Goal: Information Seeking & Learning: Learn about a topic

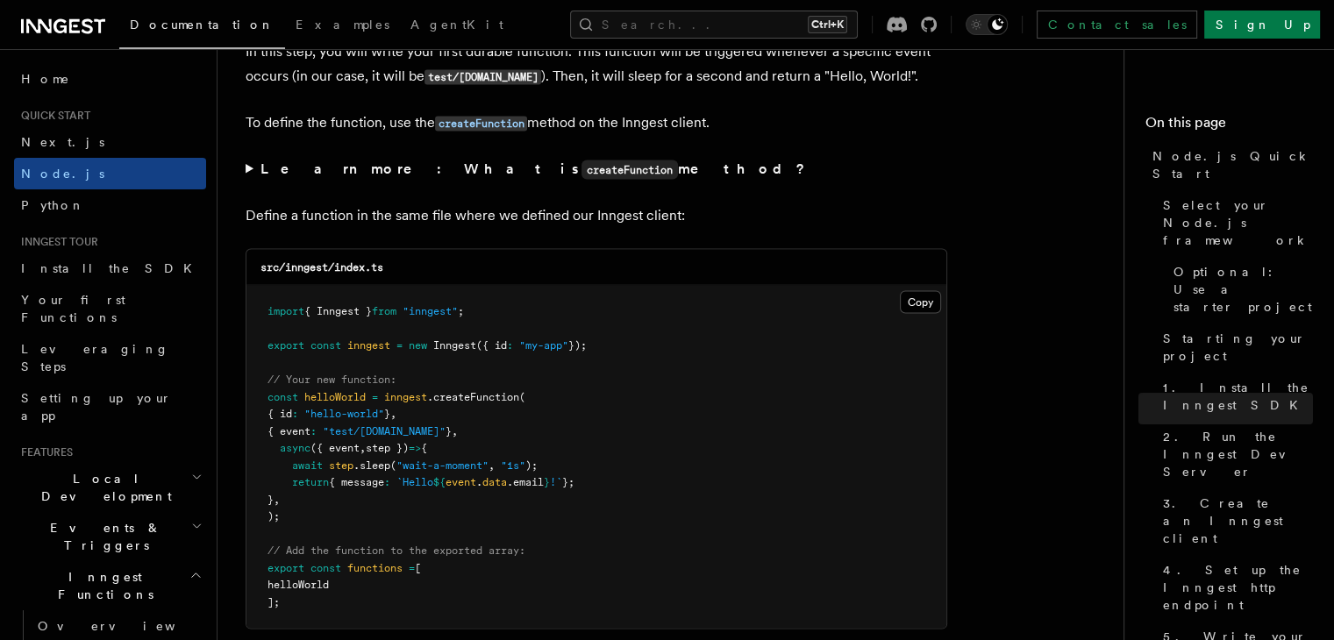
click at [87, 32] on icon at bounding box center [87, 25] width 11 height 15
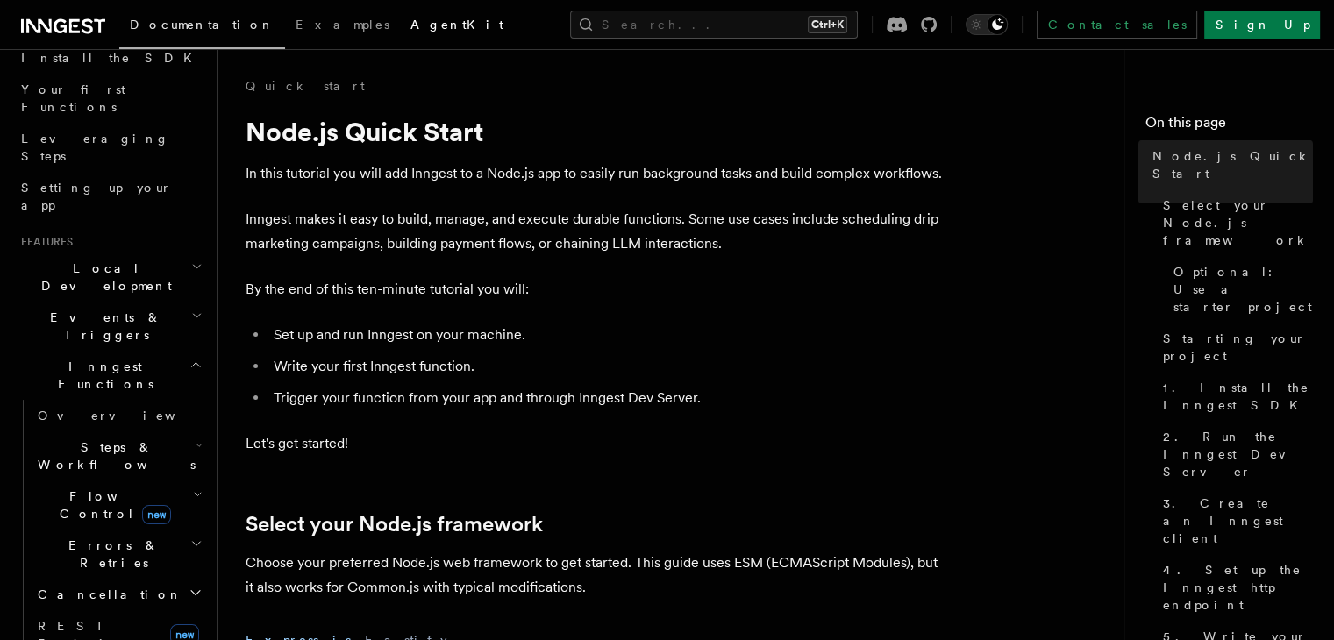
scroll to position [316, 0]
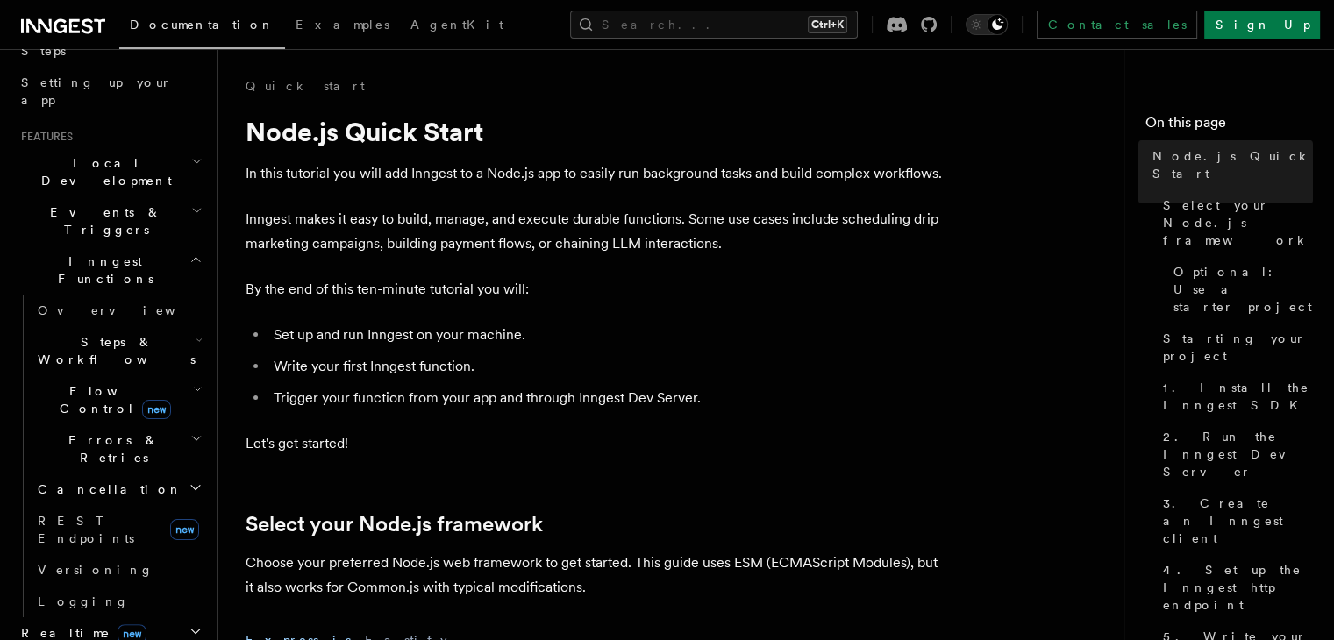
click at [191, 204] on icon "button" at bounding box center [196, 211] width 11 height 14
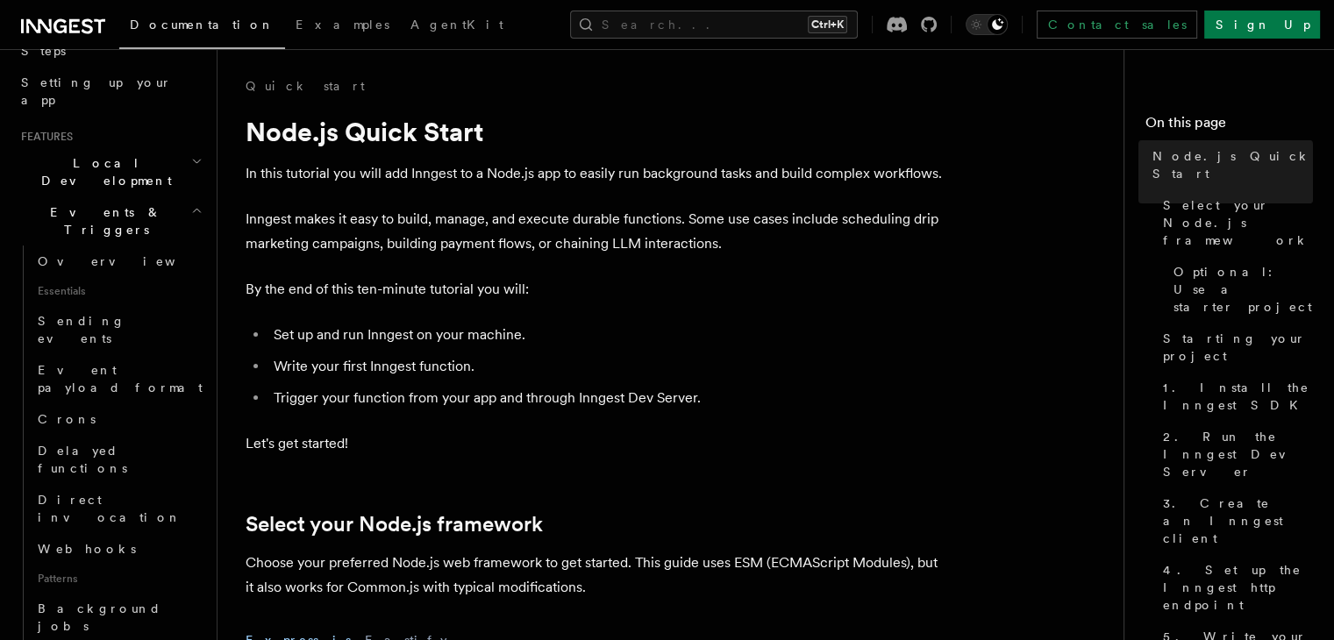
click at [191, 204] on icon "button" at bounding box center [196, 211] width 11 height 14
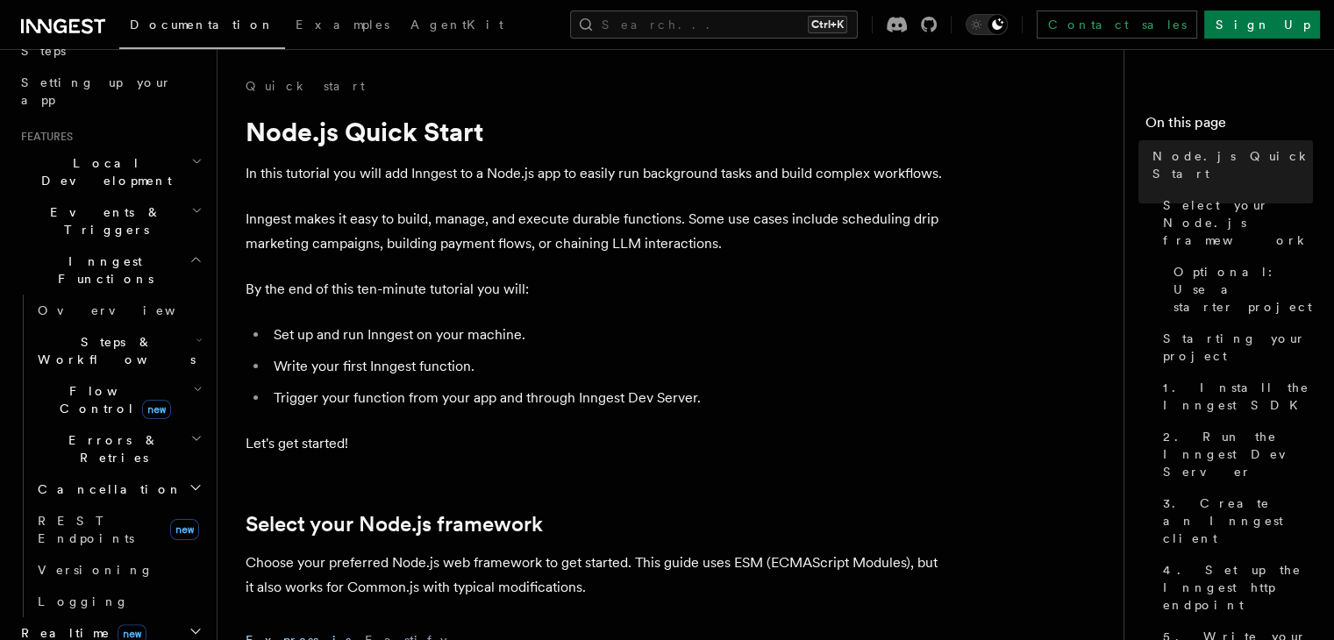
click at [191, 154] on icon "button" at bounding box center [196, 161] width 11 height 14
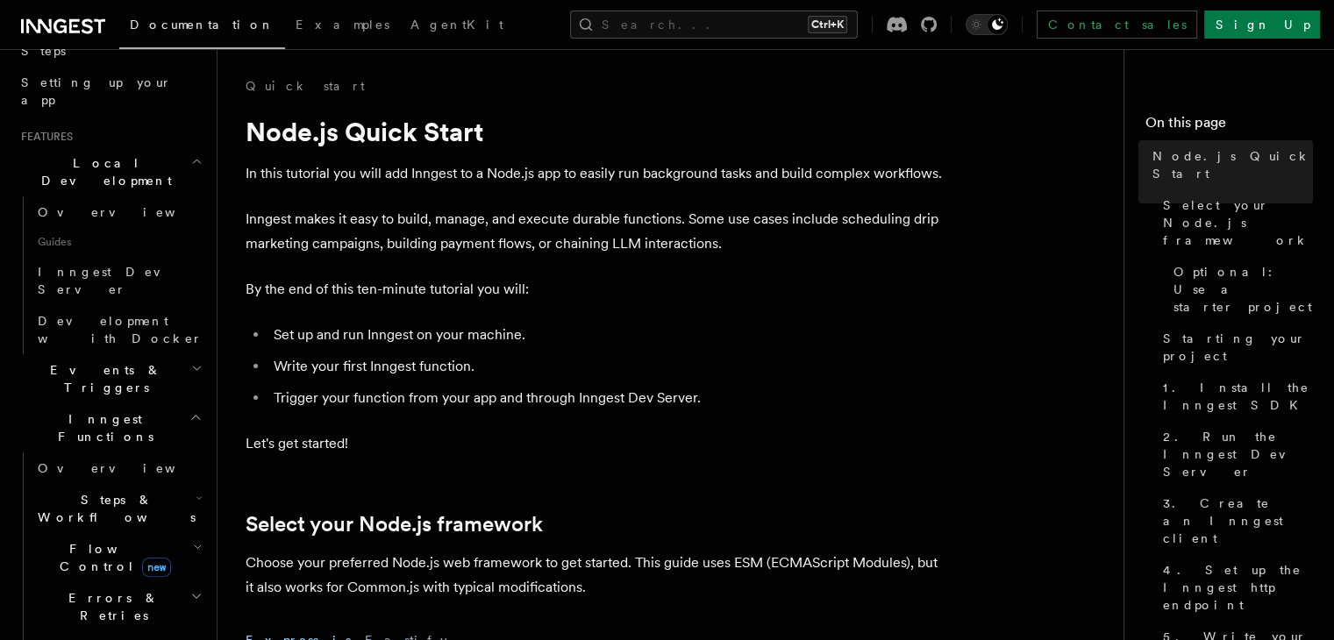
click at [191, 154] on icon "button" at bounding box center [196, 161] width 11 height 14
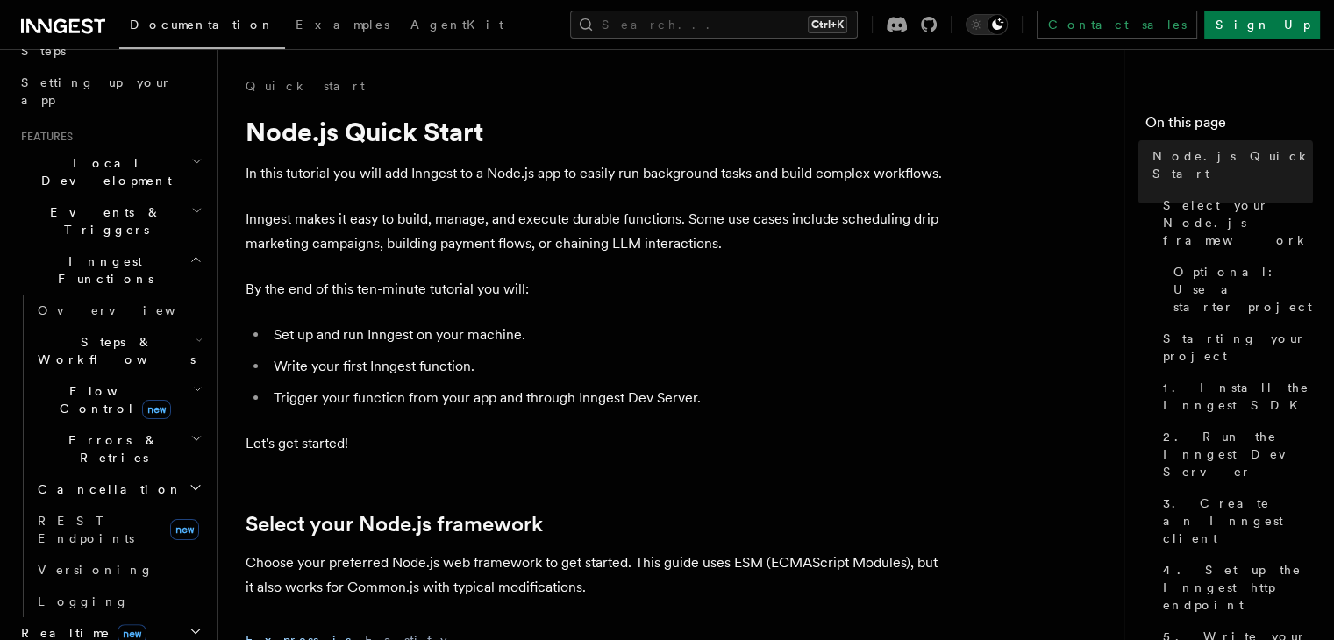
click at [189, 253] on icon "button" at bounding box center [195, 260] width 13 height 14
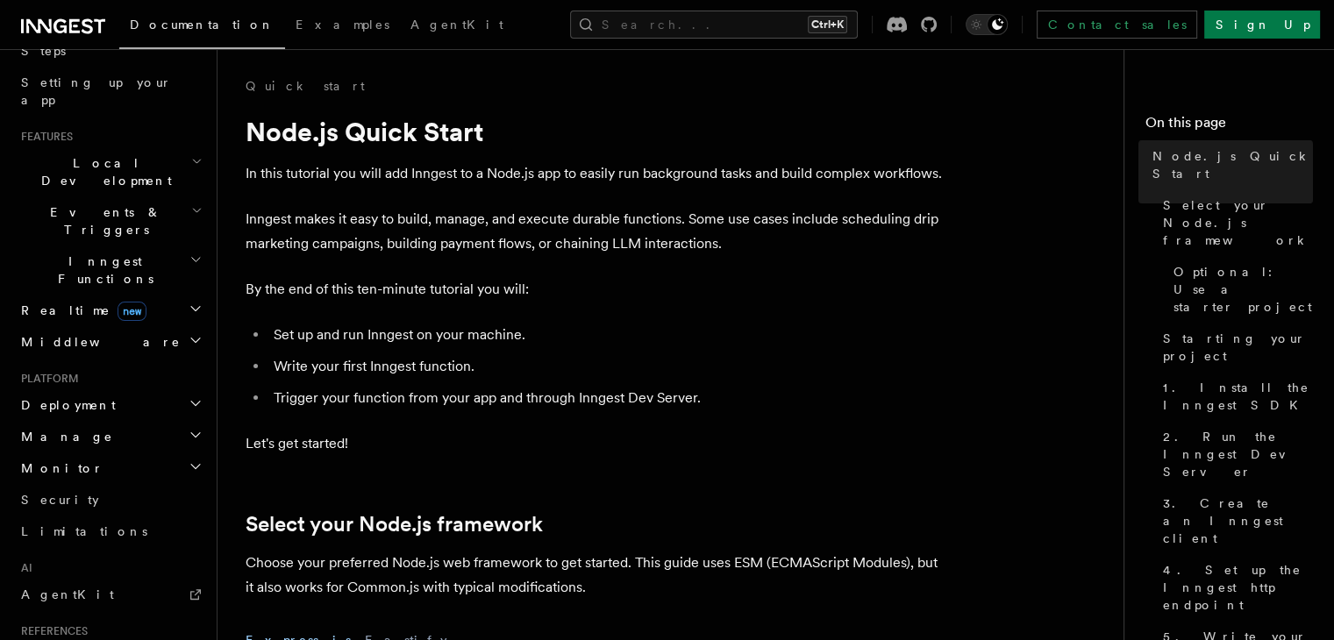
click at [189, 253] on icon "button" at bounding box center [195, 260] width 13 height 14
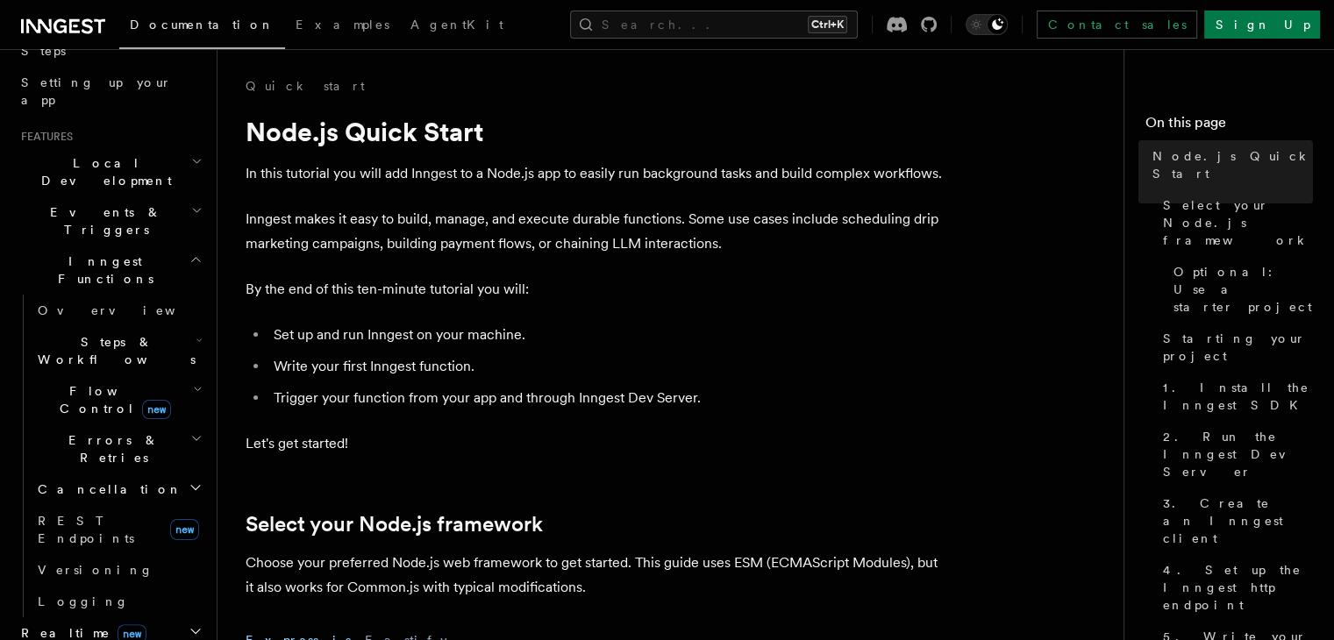
click at [189, 253] on icon "button" at bounding box center [195, 260] width 13 height 14
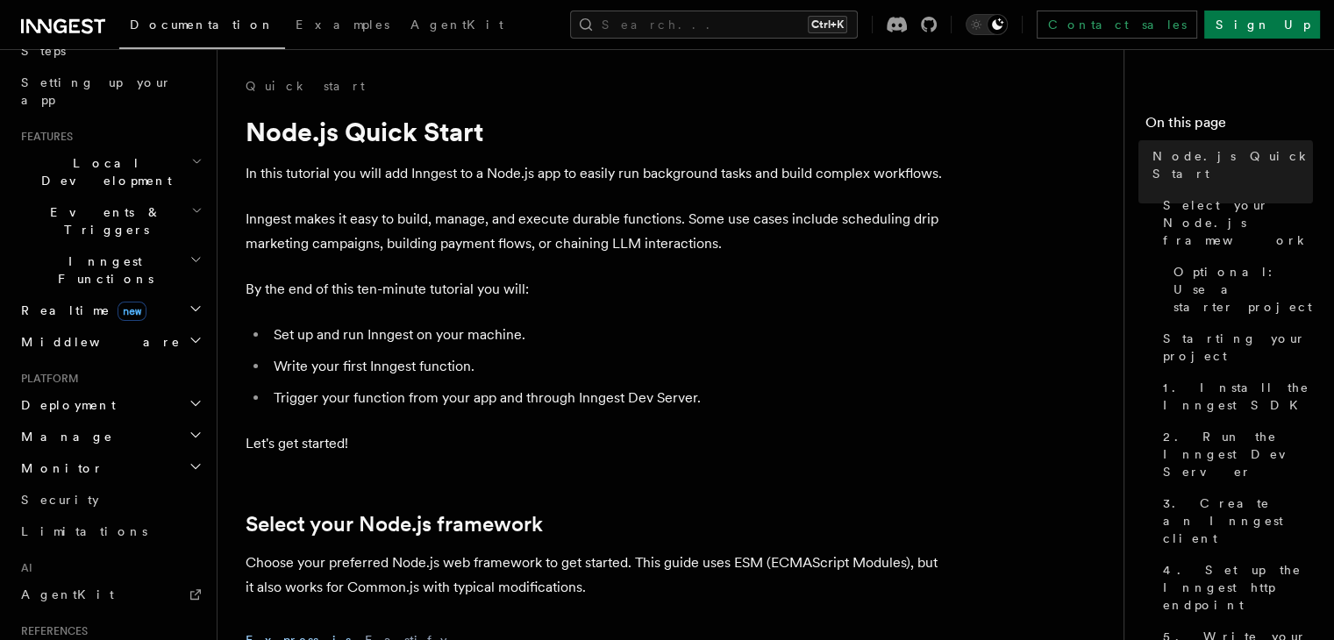
click at [189, 333] on icon "button" at bounding box center [196, 340] width 14 height 14
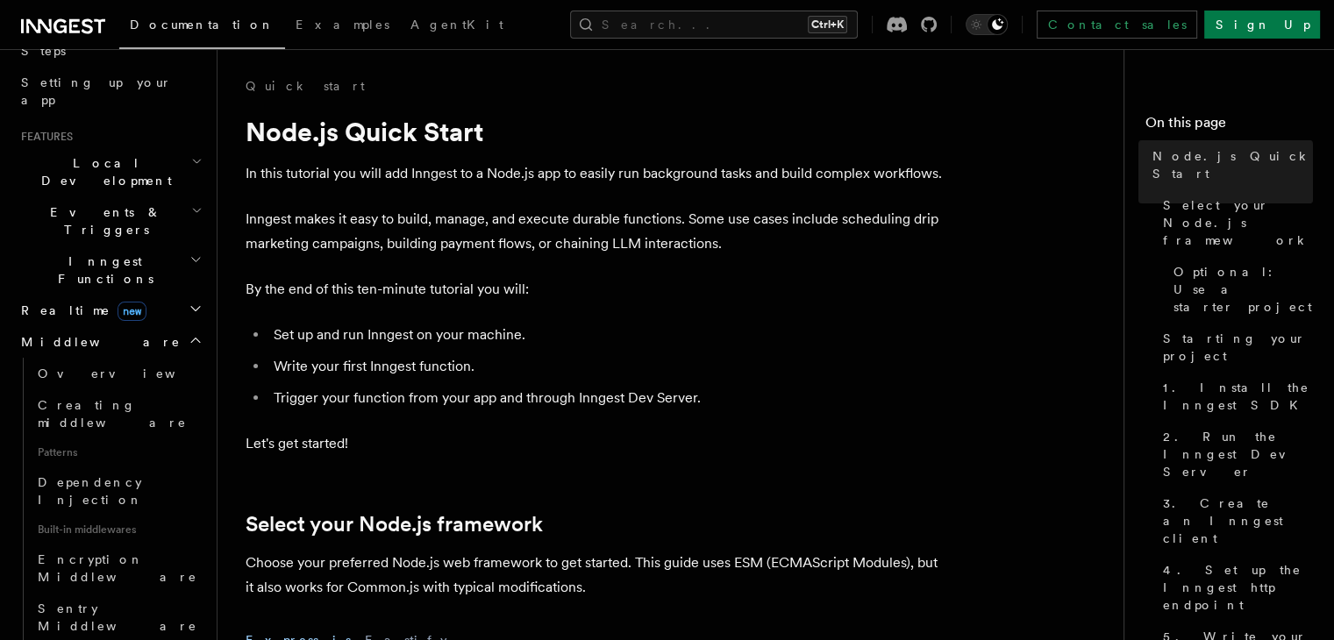
click at [189, 333] on icon "button" at bounding box center [196, 340] width 14 height 14
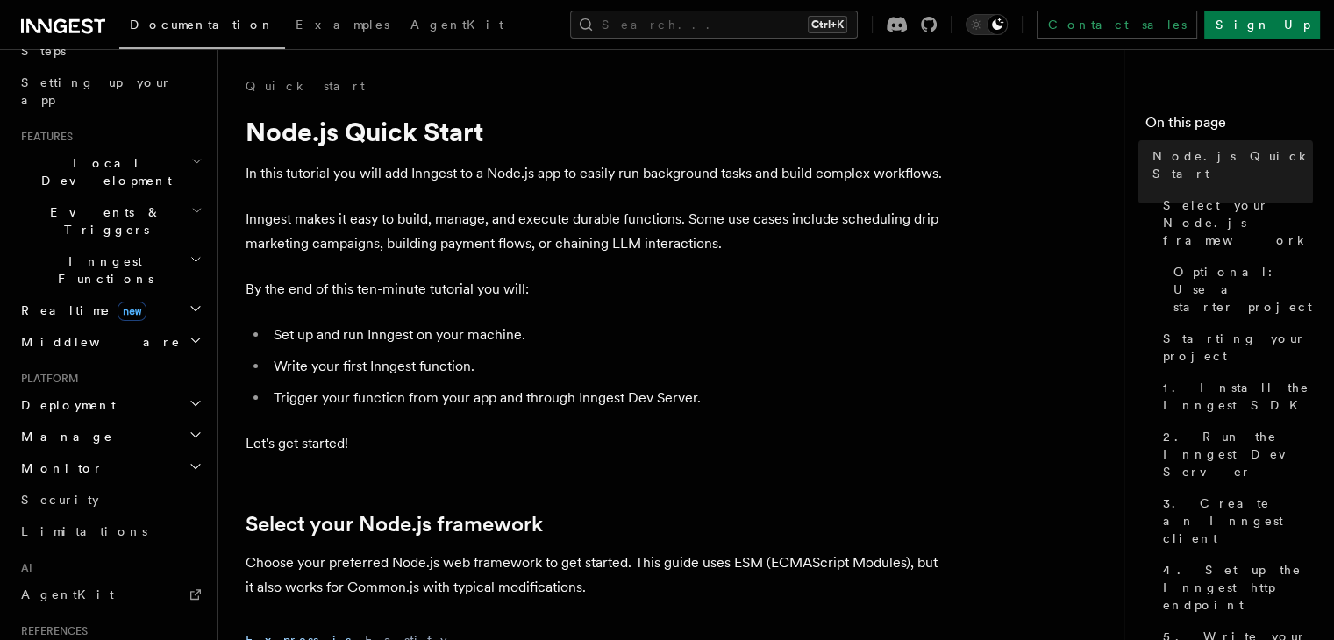
click at [189, 397] on icon "button" at bounding box center [196, 404] width 14 height 14
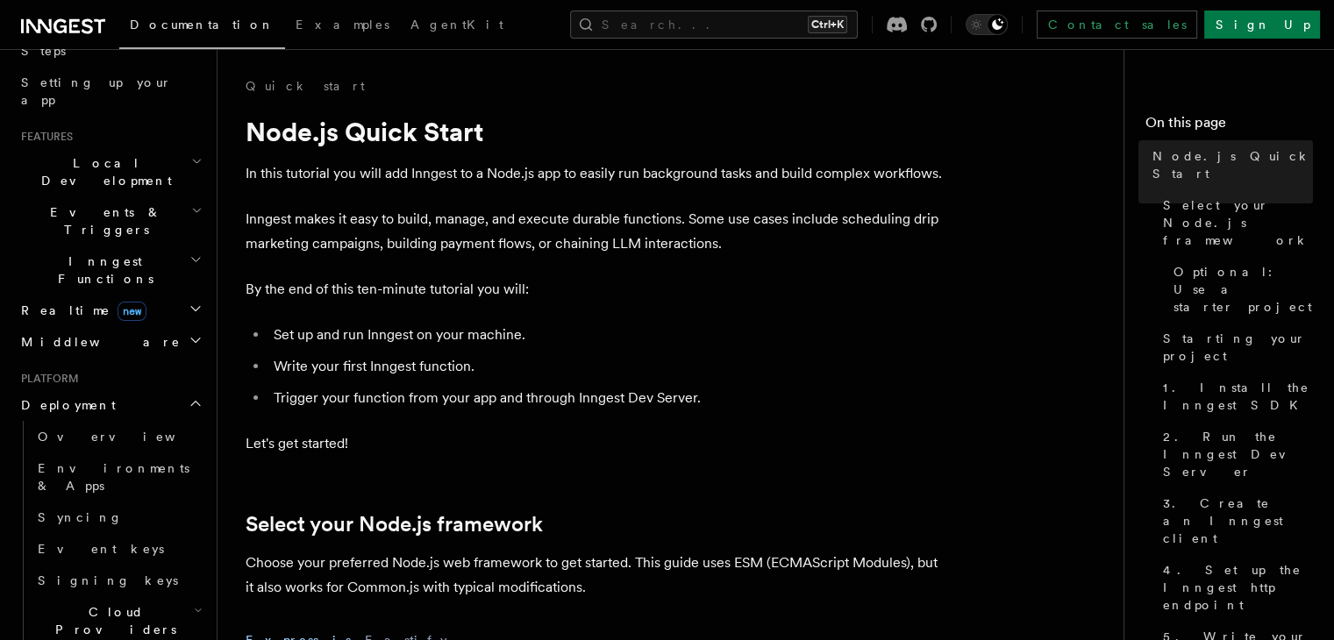
click at [189, 397] on icon "button" at bounding box center [196, 404] width 14 height 14
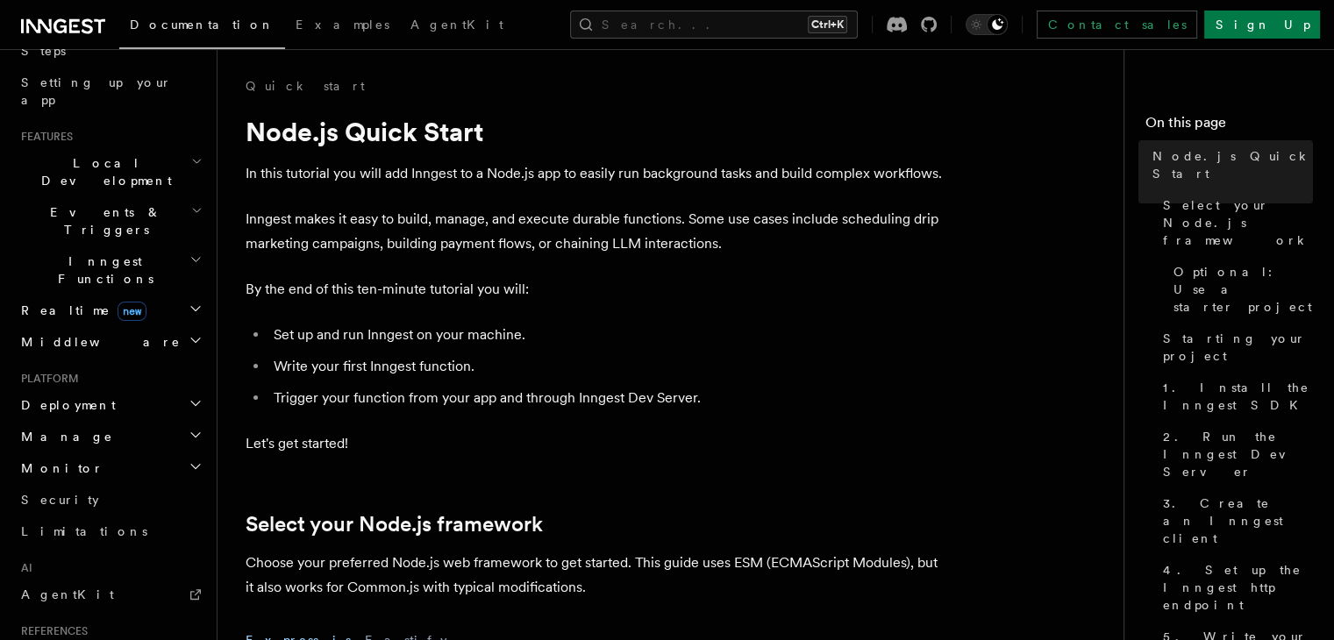
click at [191, 433] on icon "button" at bounding box center [195, 435] width 9 height 4
click at [129, 484] on link "Apps" at bounding box center [118, 500] width 175 height 32
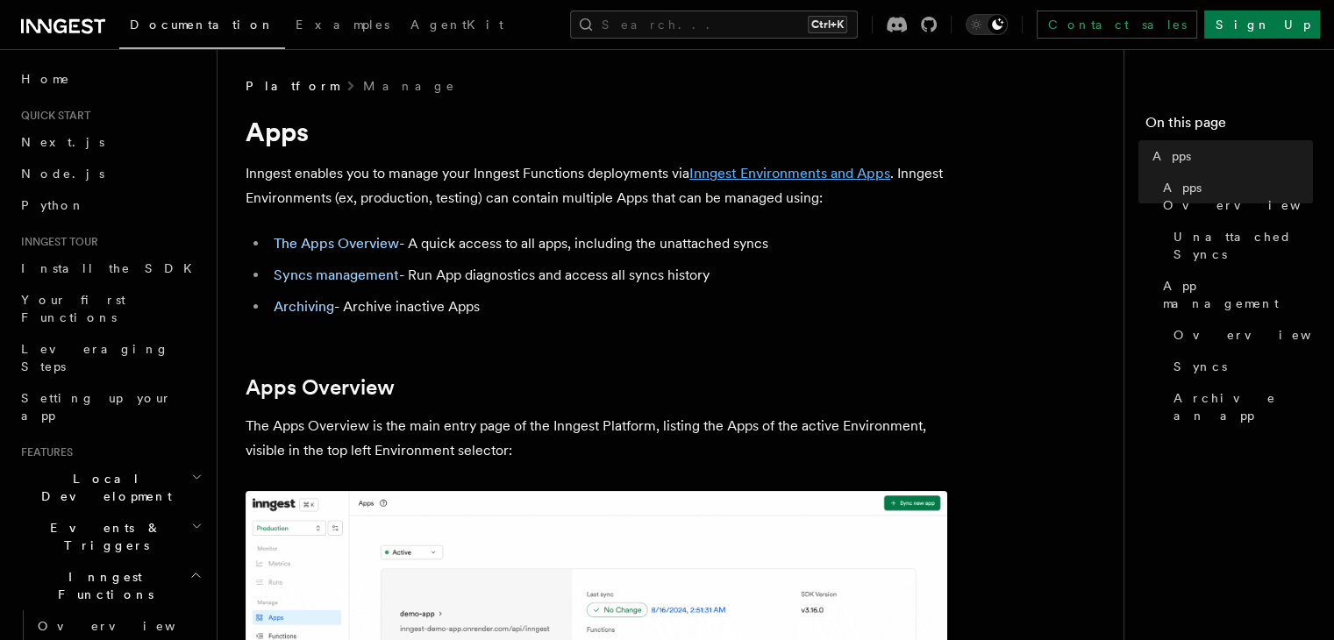
click at [835, 175] on link "Inngest Environments and Apps" at bounding box center [790, 173] width 201 height 17
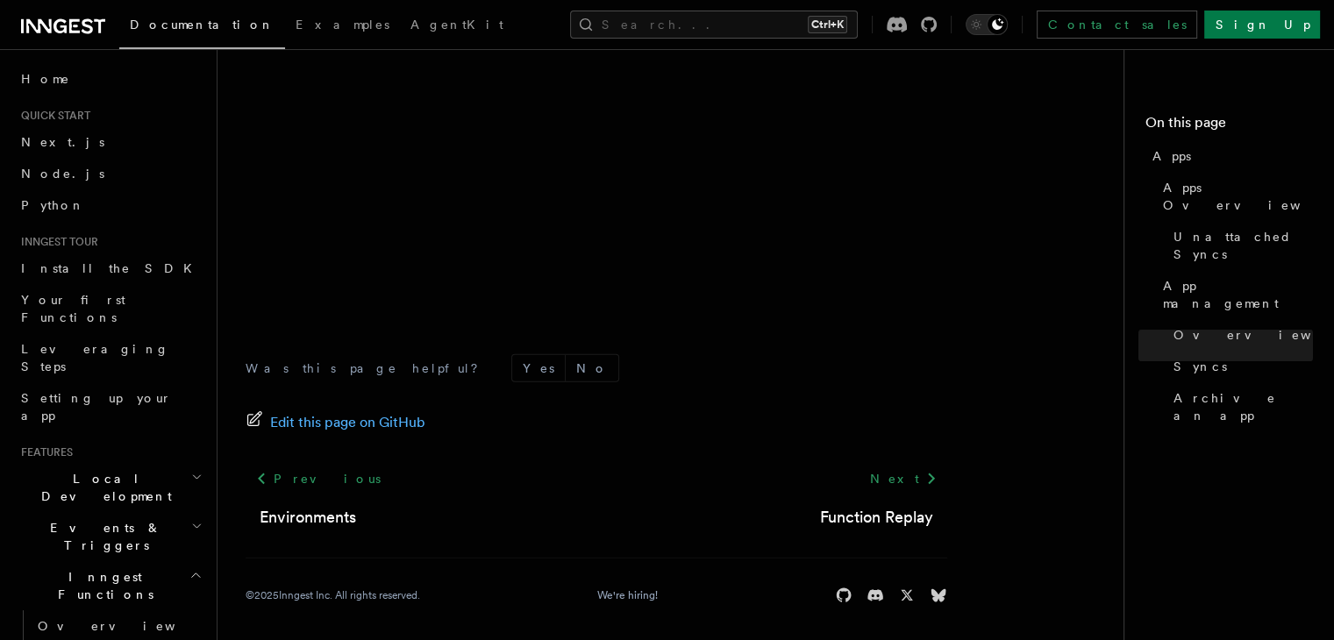
scroll to position [5039, 0]
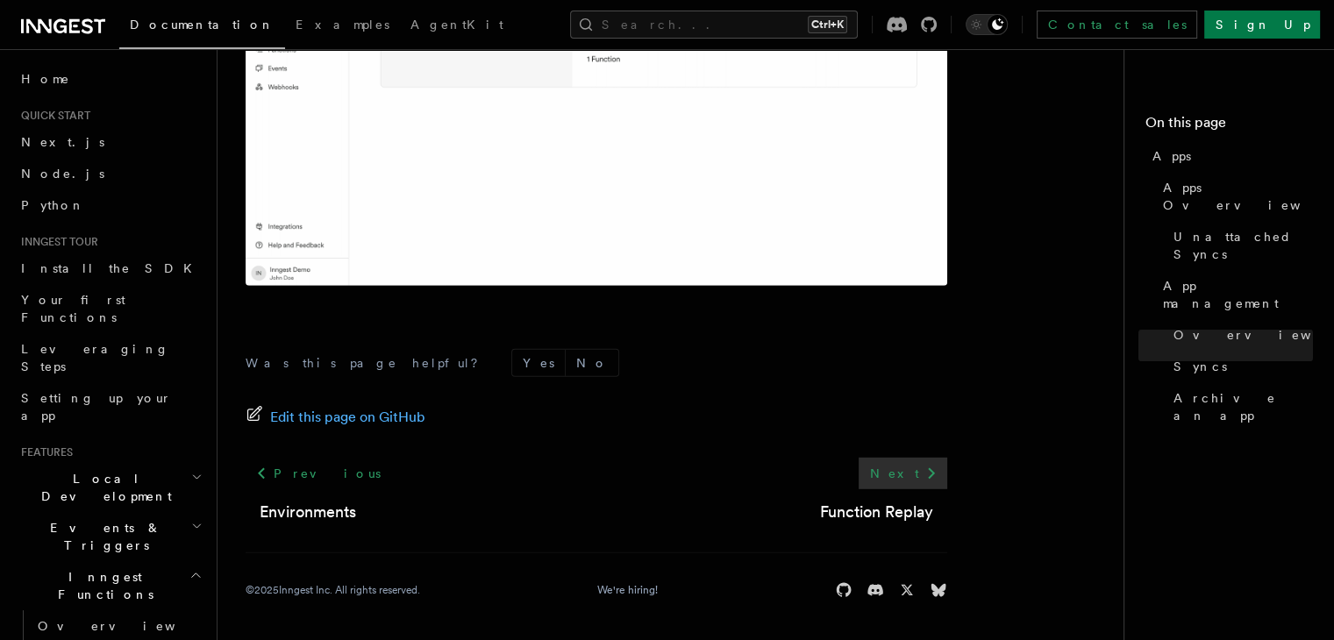
click at [919, 471] on link "Next" at bounding box center [903, 474] width 89 height 32
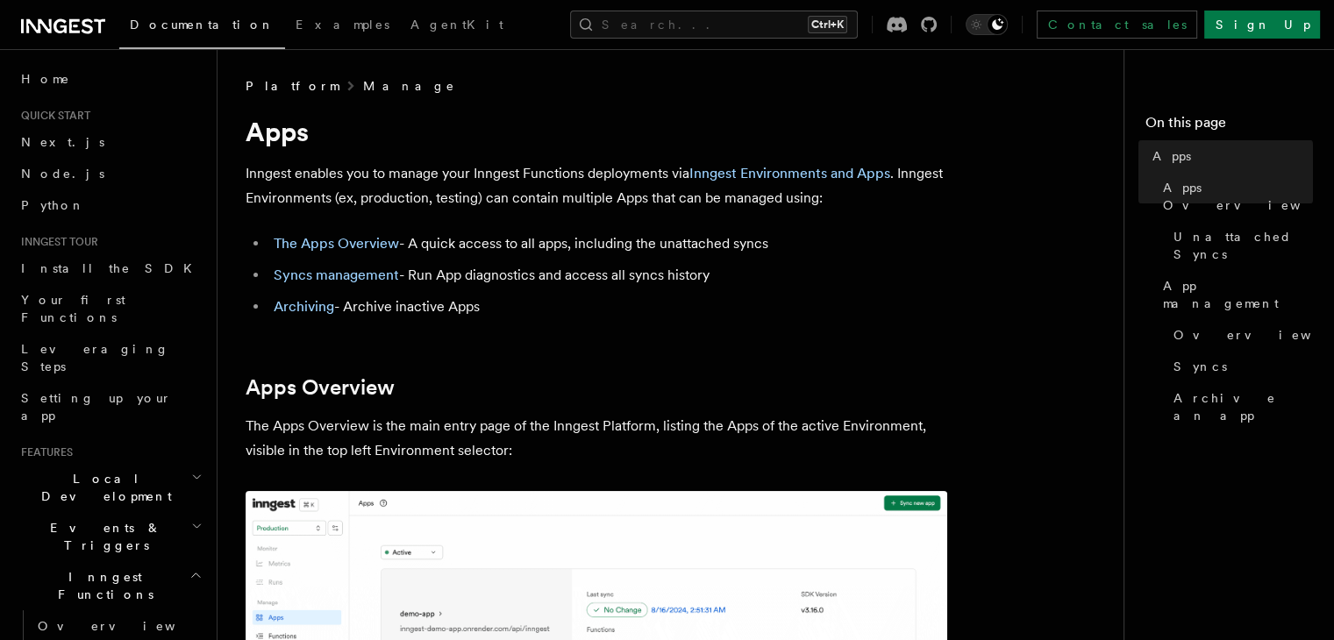
click at [363, 84] on link "Manage" at bounding box center [409, 86] width 93 height 18
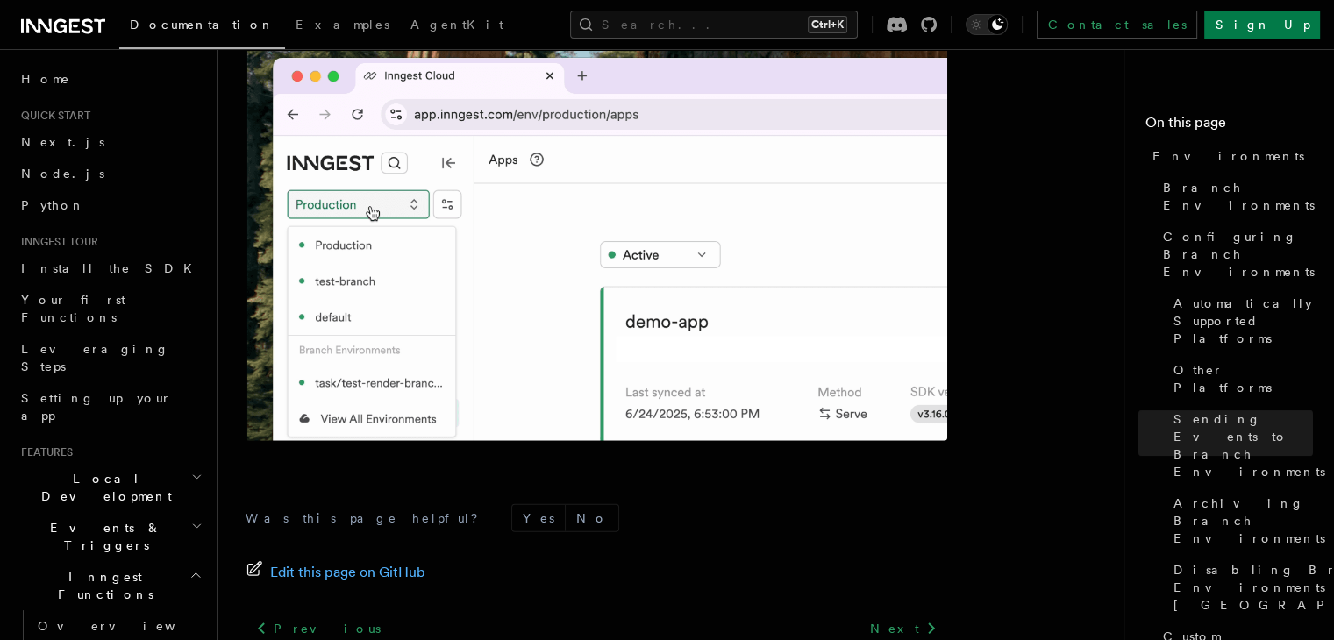
scroll to position [4304, 0]
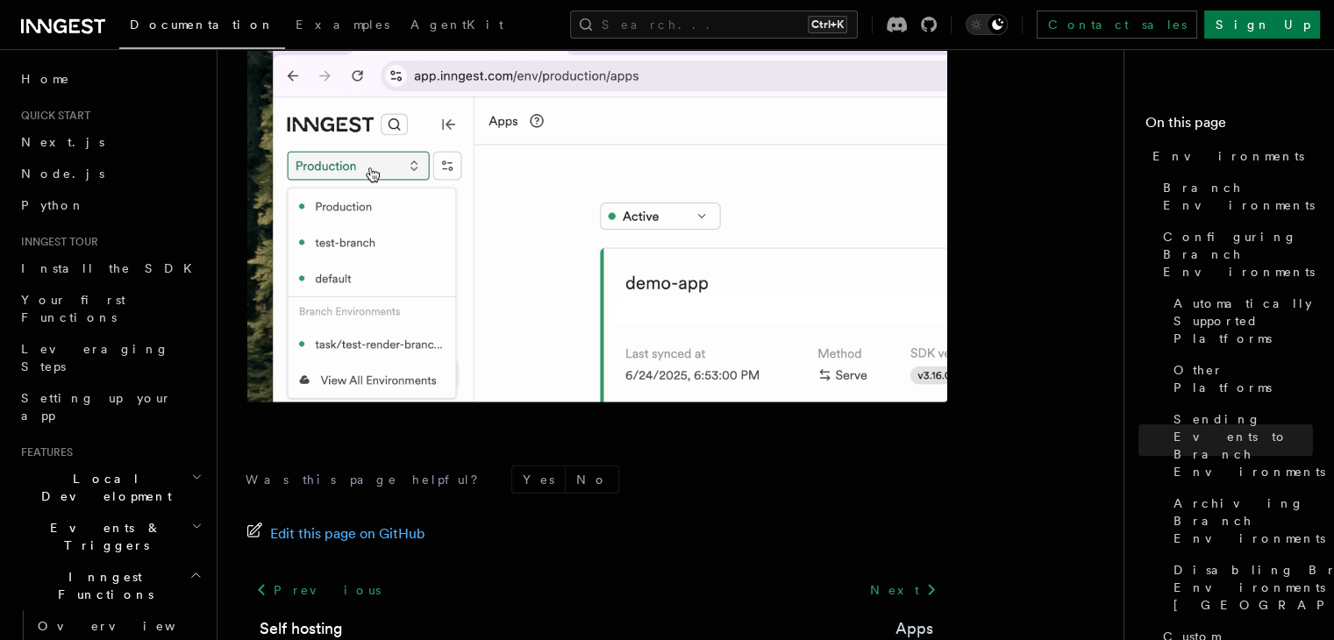
click at [918, 617] on link "Apps" at bounding box center [915, 629] width 38 height 25
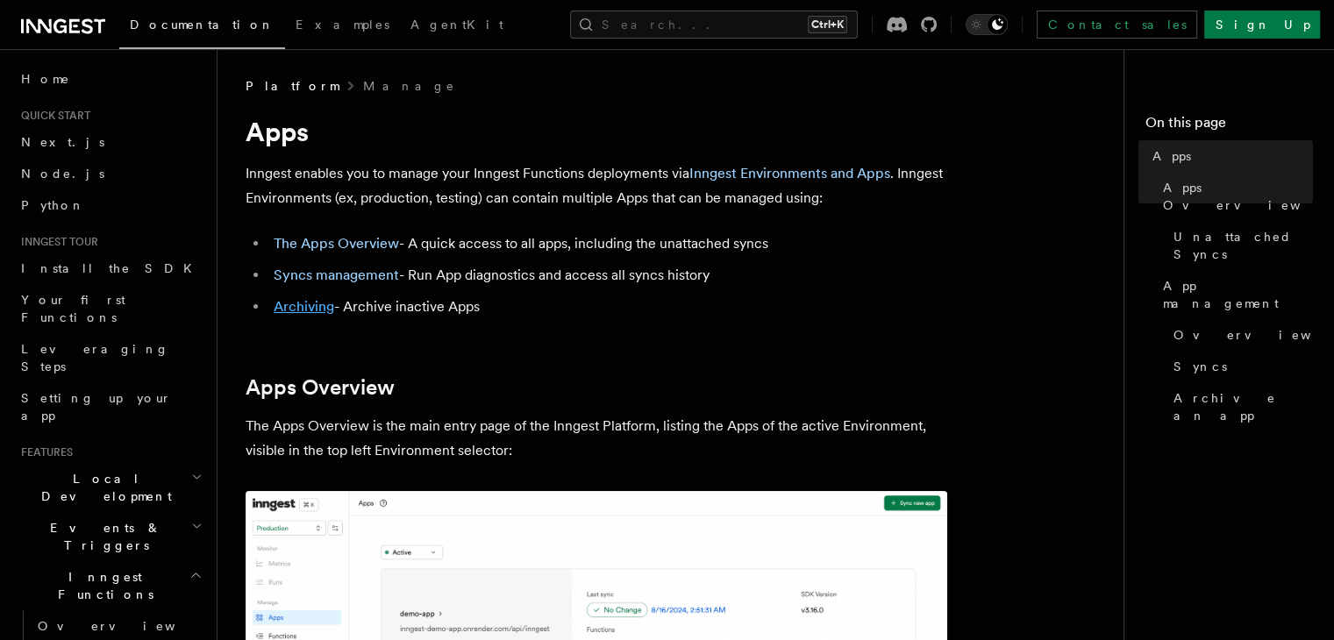
click at [319, 306] on link "Archiving" at bounding box center [304, 306] width 61 height 17
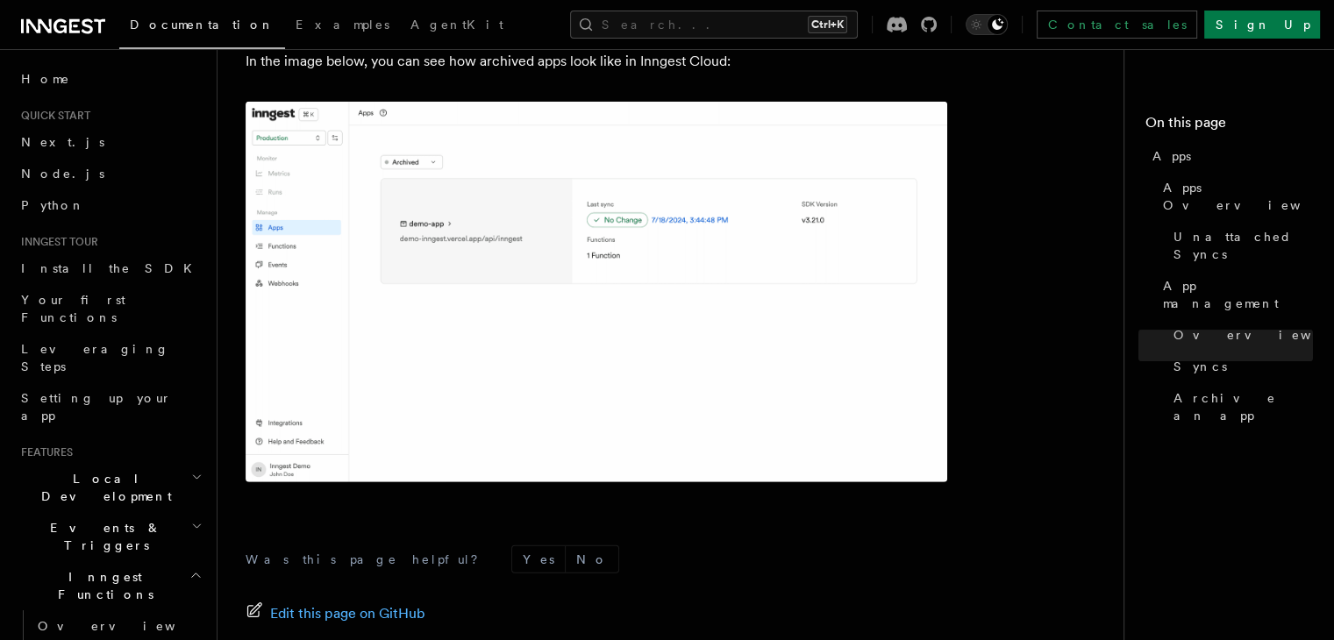
scroll to position [5039, 0]
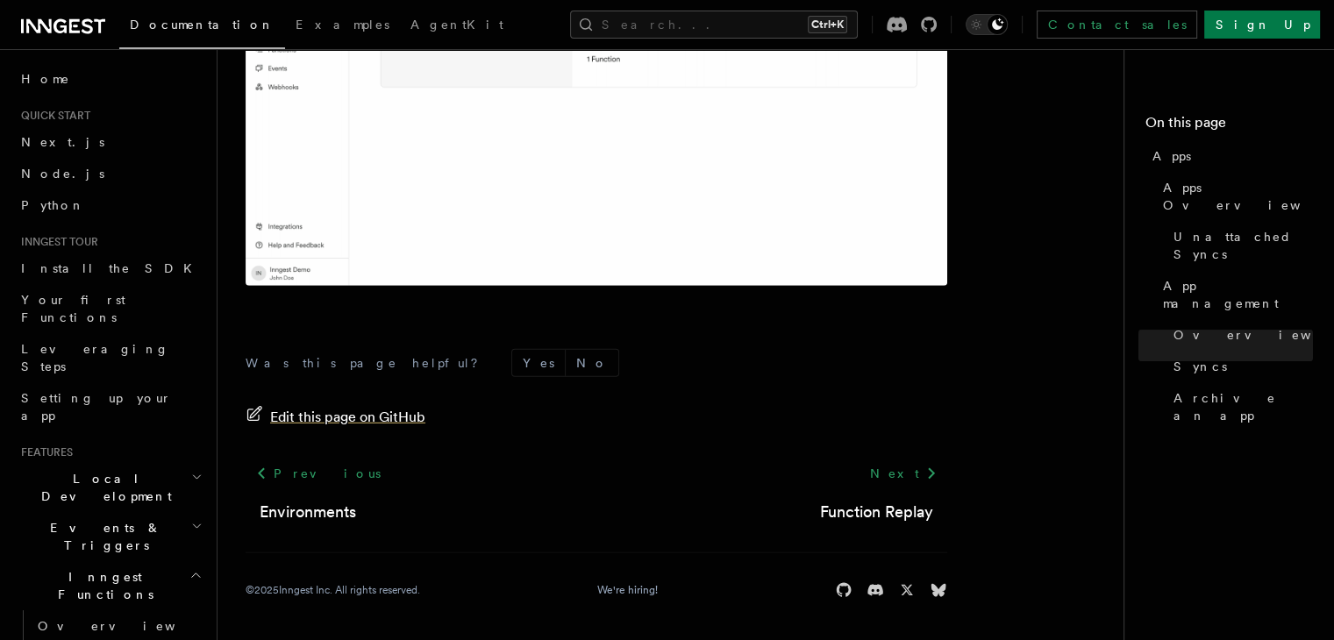
click at [368, 413] on span "Edit this page on GitHub" at bounding box center [347, 417] width 155 height 25
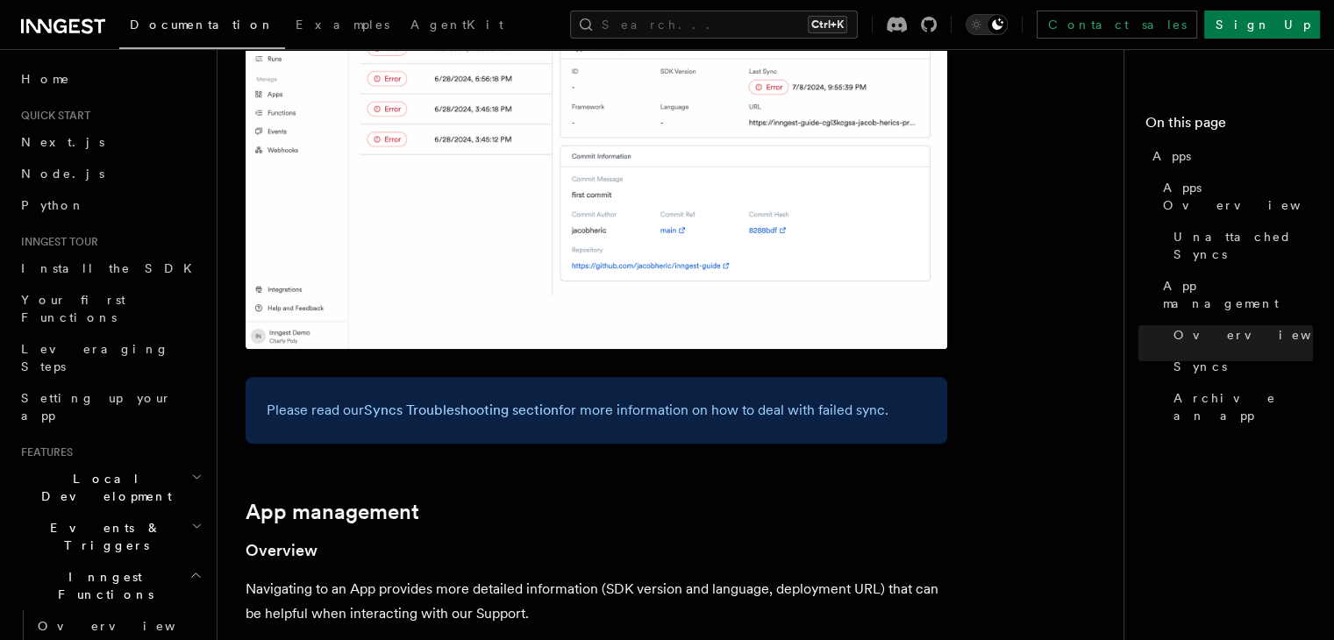
scroll to position [0, 0]
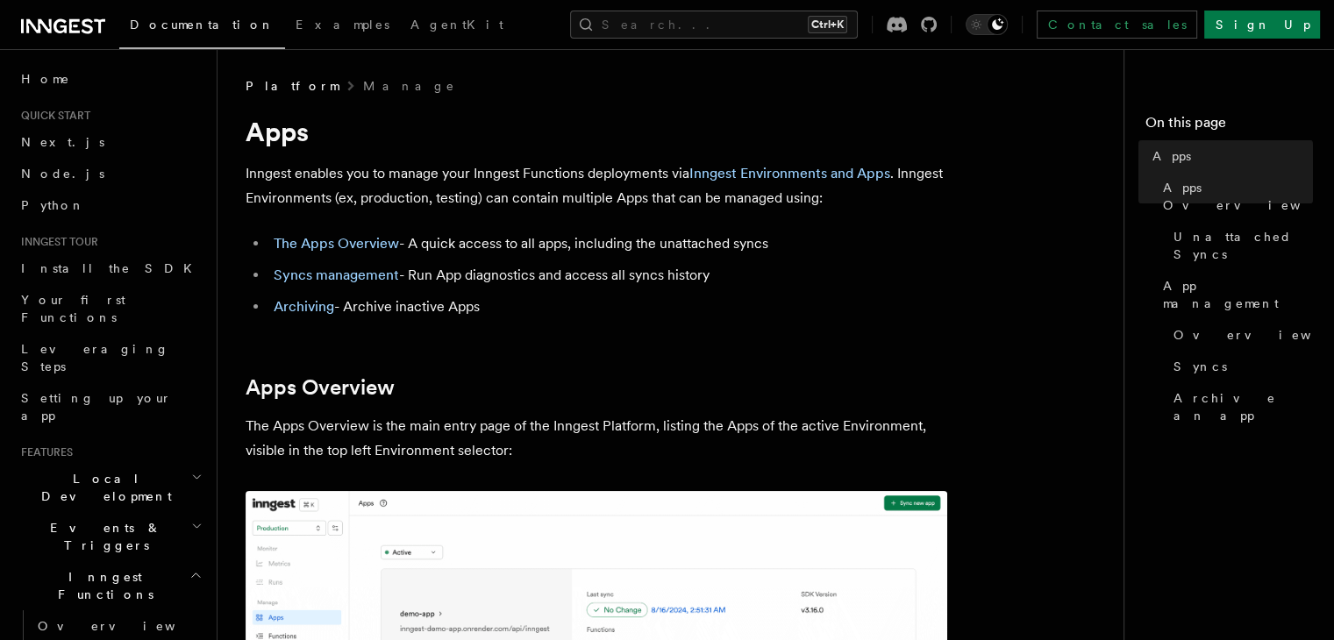
click at [315, 82] on div "Platform Manage" at bounding box center [597, 86] width 702 height 18
click at [363, 85] on link "Manage" at bounding box center [409, 86] width 93 height 18
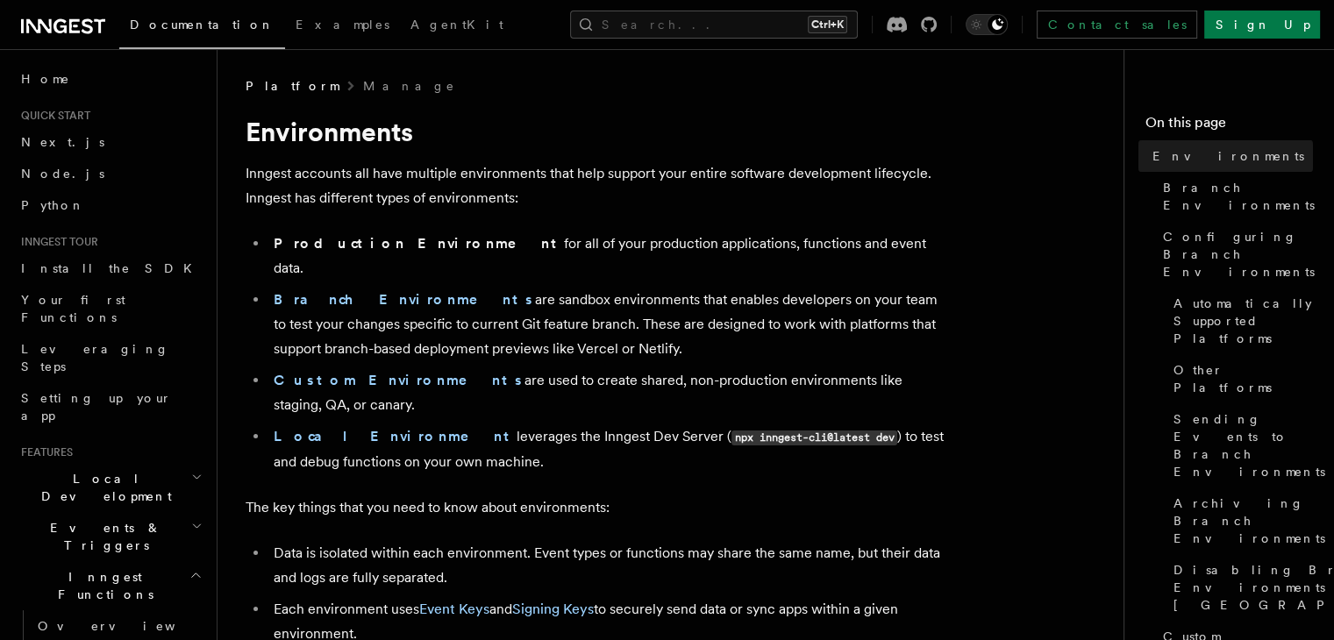
click at [269, 92] on span "Platform" at bounding box center [292, 86] width 93 height 18
click at [256, 94] on span "Platform" at bounding box center [292, 86] width 93 height 18
click at [264, 92] on span "Platform" at bounding box center [292, 86] width 93 height 18
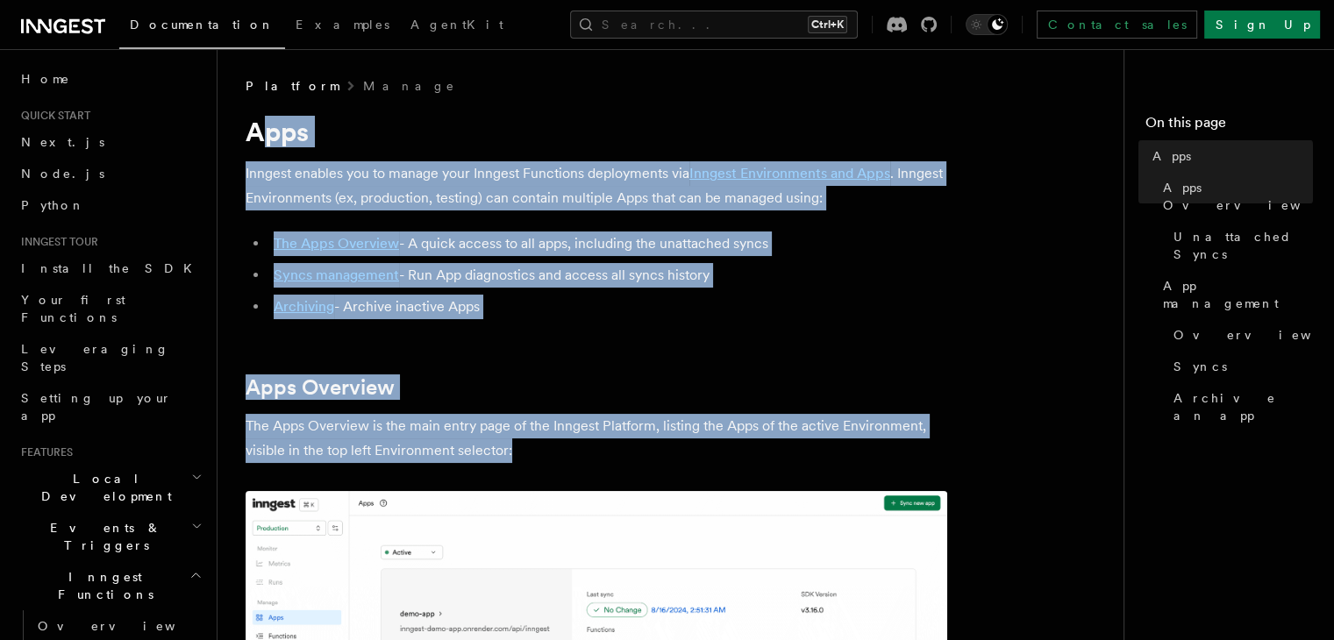
drag, startPoint x: 267, startPoint y: 106, endPoint x: 637, endPoint y: 447, distance: 502.9
copy article "pps Inngest enables you to manage your Inngest Functions deployments via Innges…"
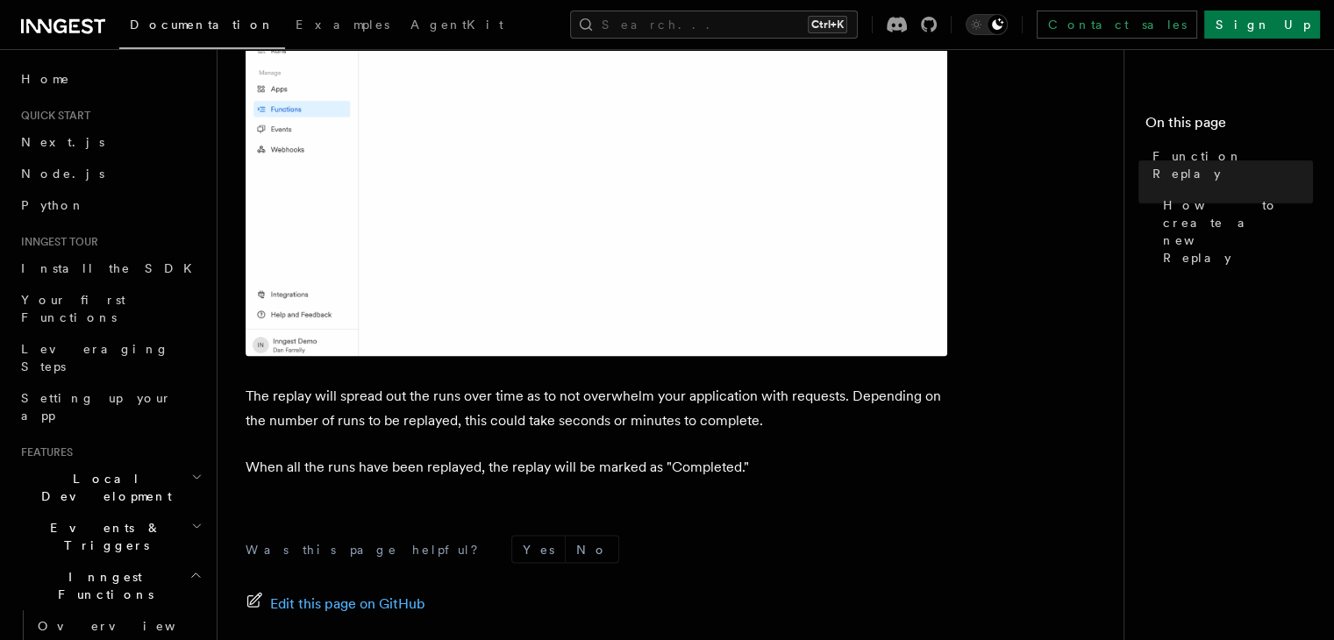
scroll to position [3075, 0]
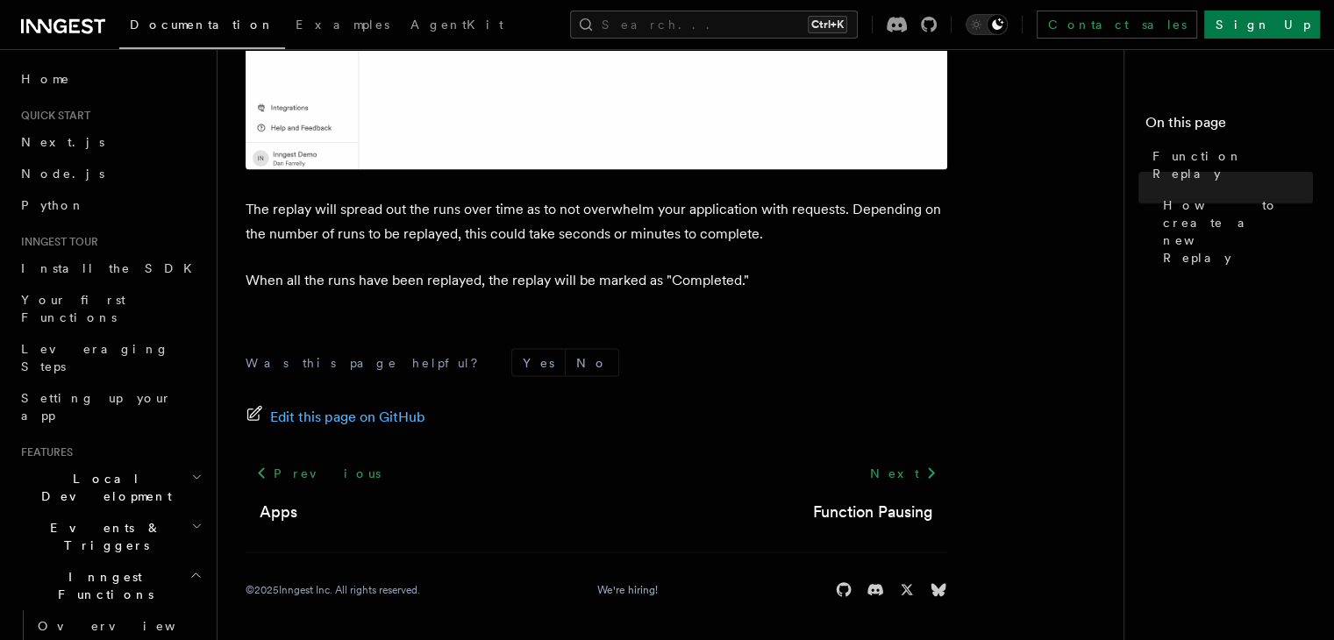
click at [919, 471] on link "Next" at bounding box center [903, 473] width 89 height 32
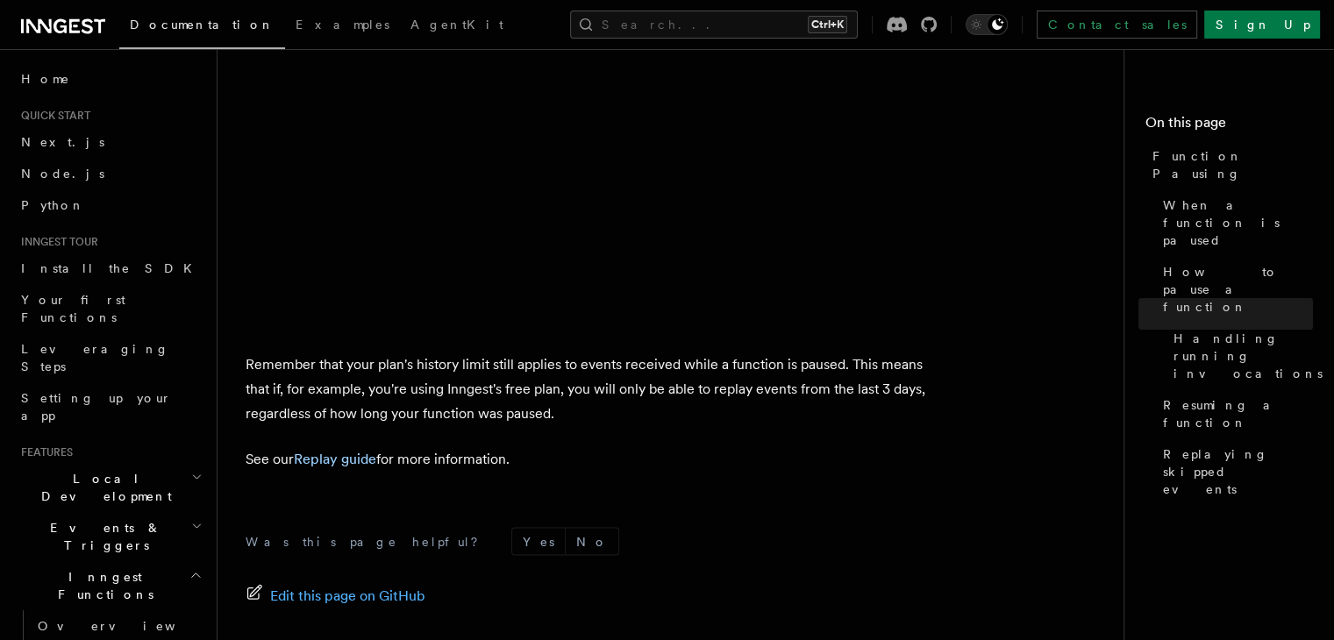
scroll to position [3299, 0]
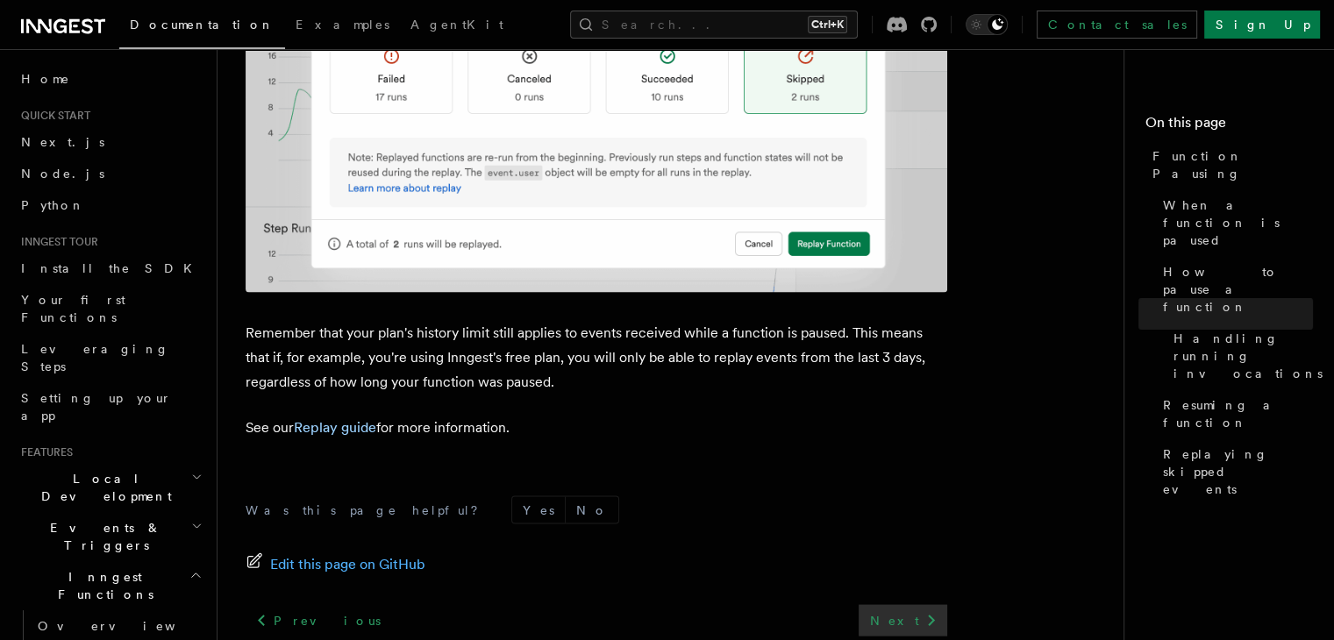
click at [904, 604] on link "Next" at bounding box center [903, 620] width 89 height 32
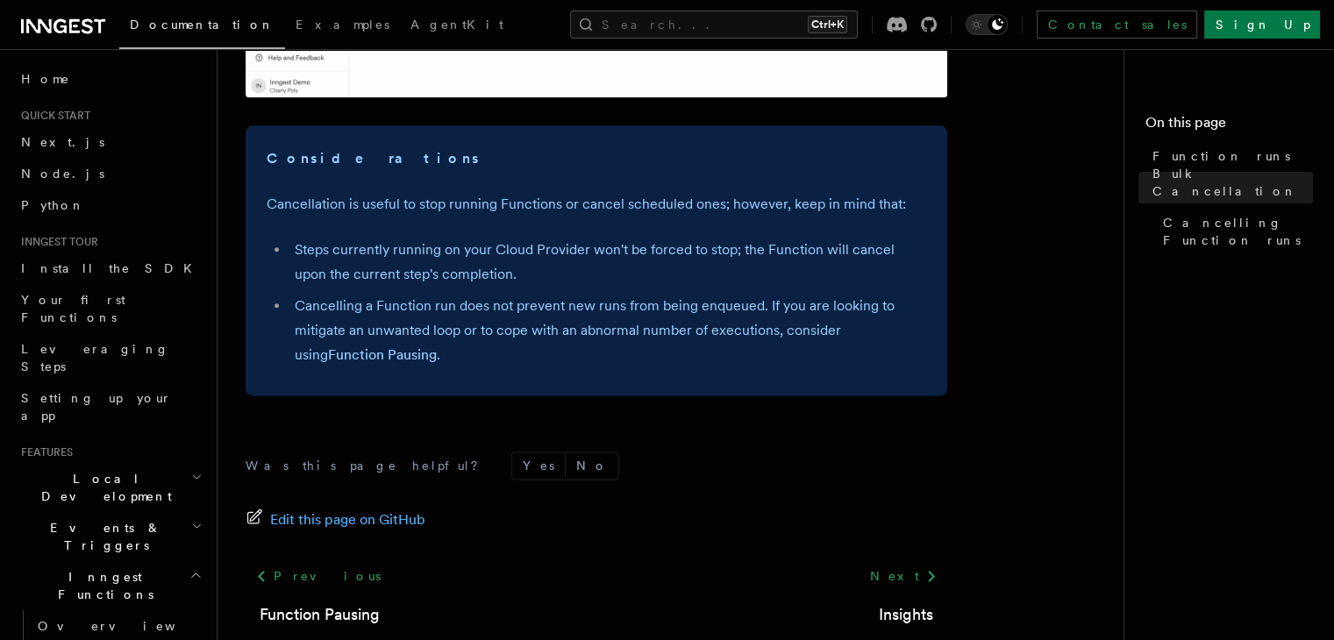
scroll to position [2243, 0]
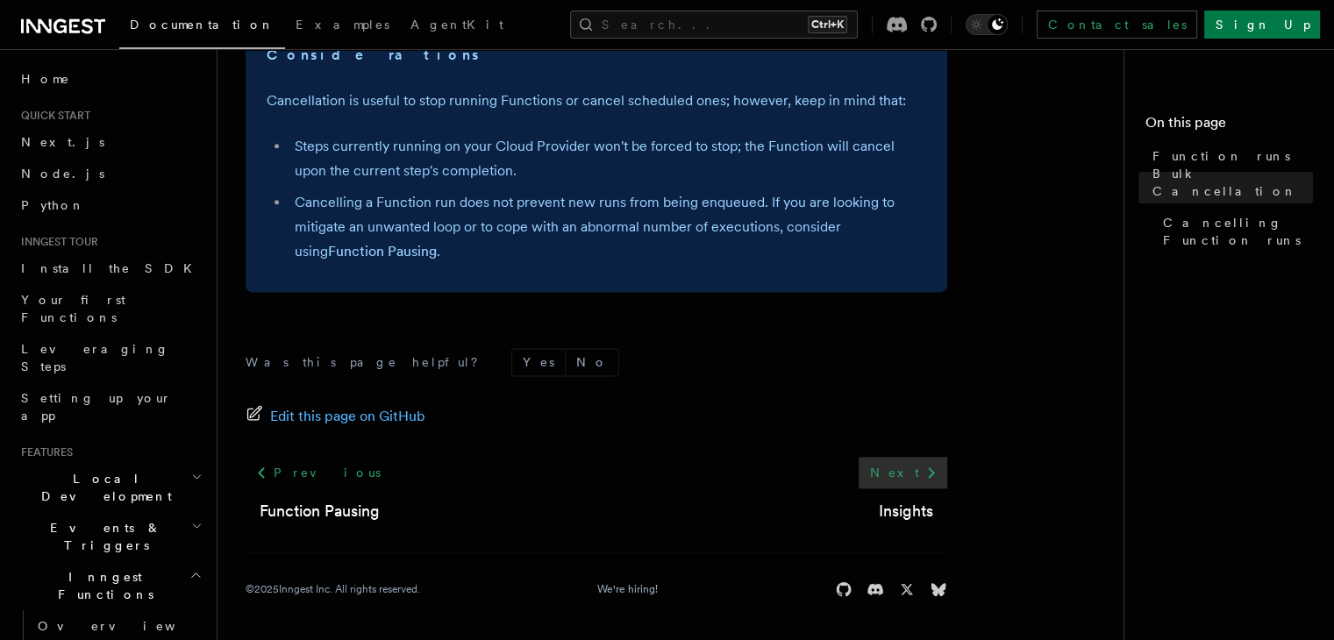
click at [912, 477] on link "Next" at bounding box center [903, 473] width 89 height 32
